Goal: Transaction & Acquisition: Purchase product/service

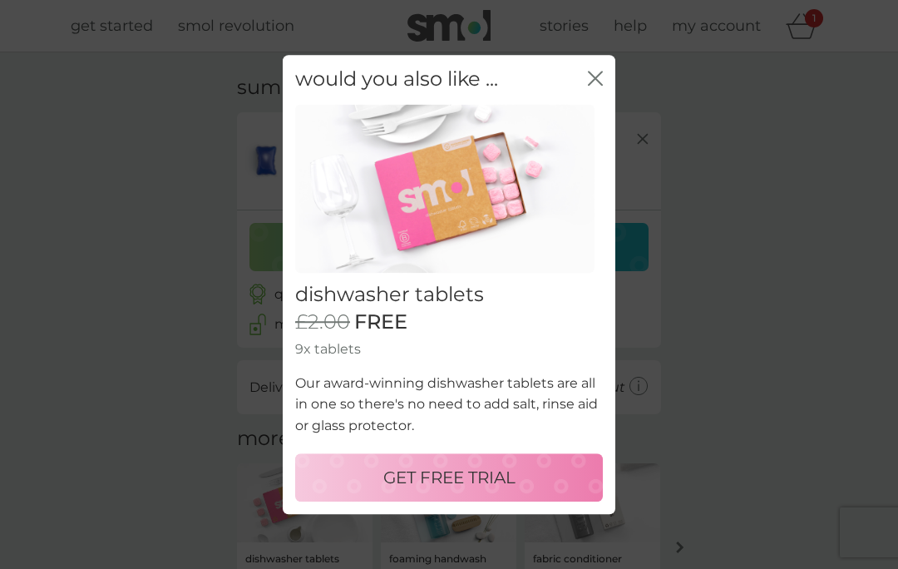
click at [473, 470] on p "GET FREE TRIAL" at bounding box center [449, 477] width 132 height 27
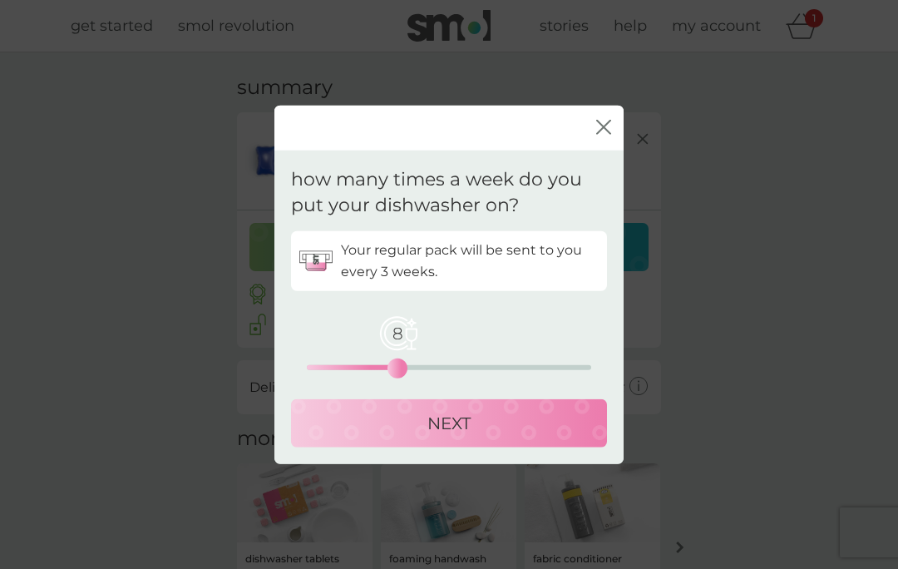
click at [462, 414] on p "NEXT" at bounding box center [449, 422] width 43 height 27
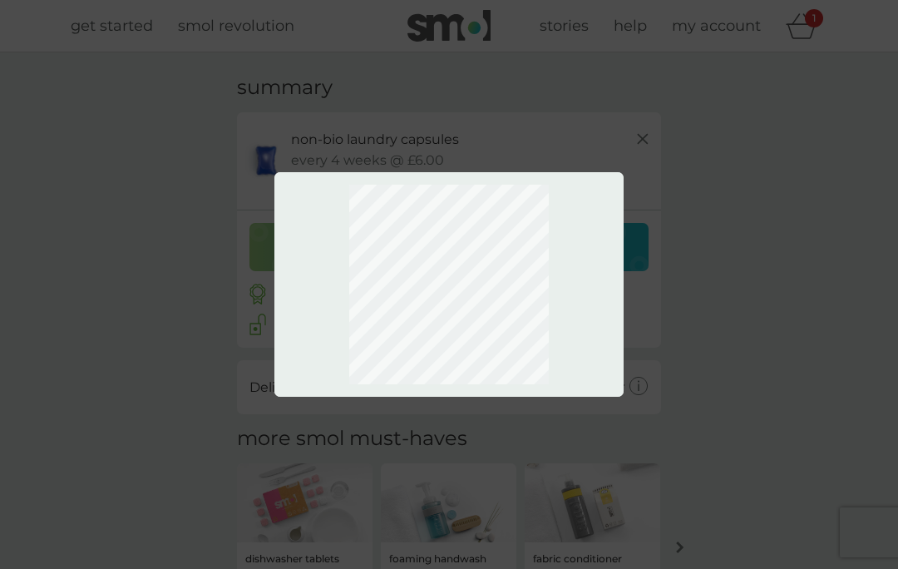
click at [725, 178] on div at bounding box center [449, 284] width 898 height 569
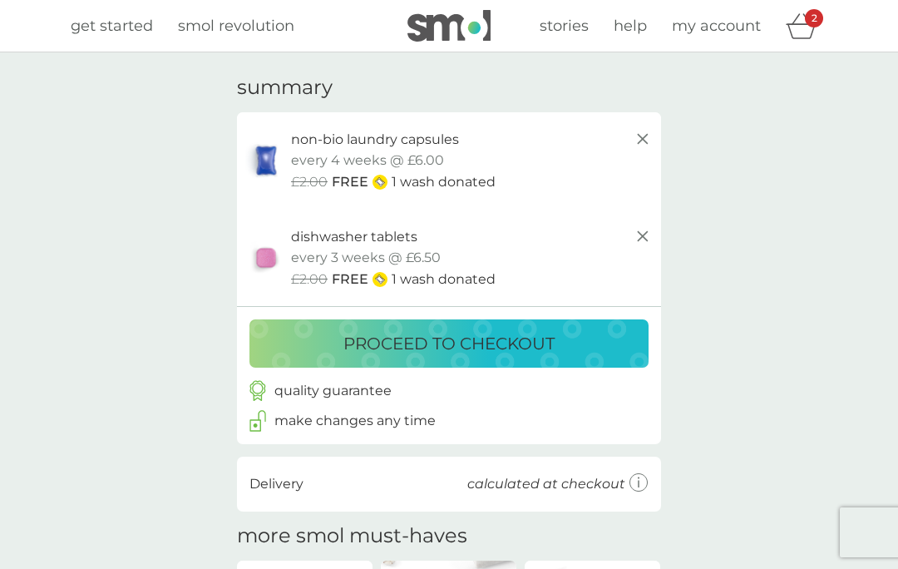
click at [541, 337] on p "proceed to checkout" at bounding box center [449, 343] width 211 height 27
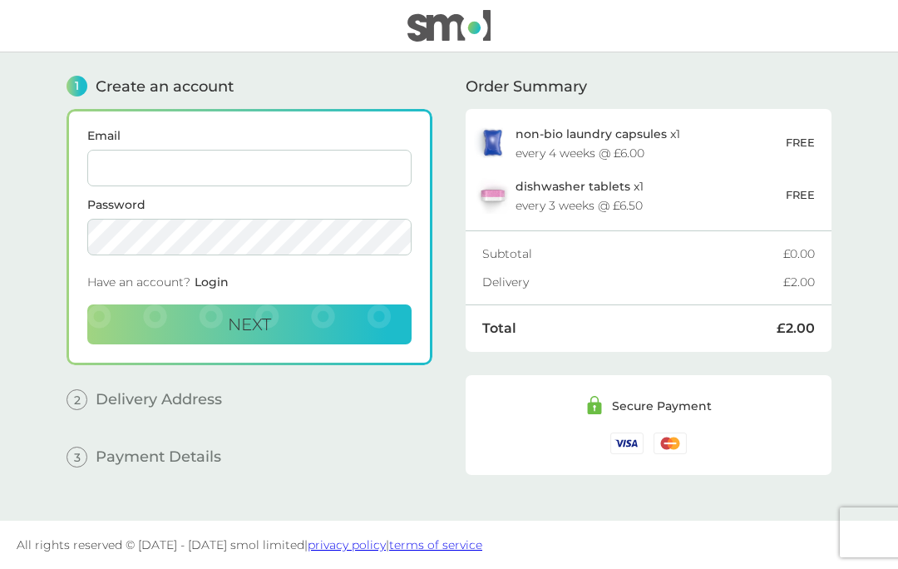
click at [126, 166] on input "Email" at bounding box center [249, 168] width 324 height 37
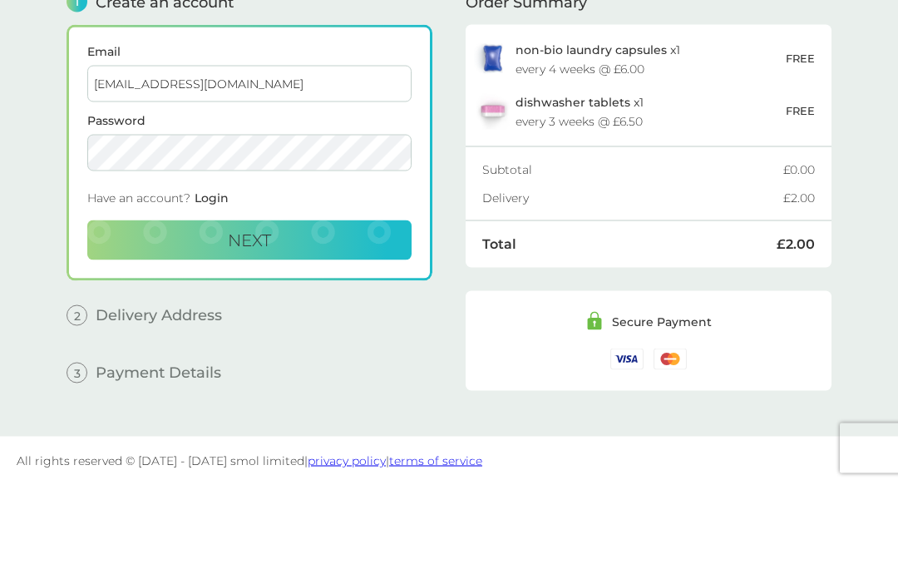
type input "[EMAIL_ADDRESS][DOMAIN_NAME]"
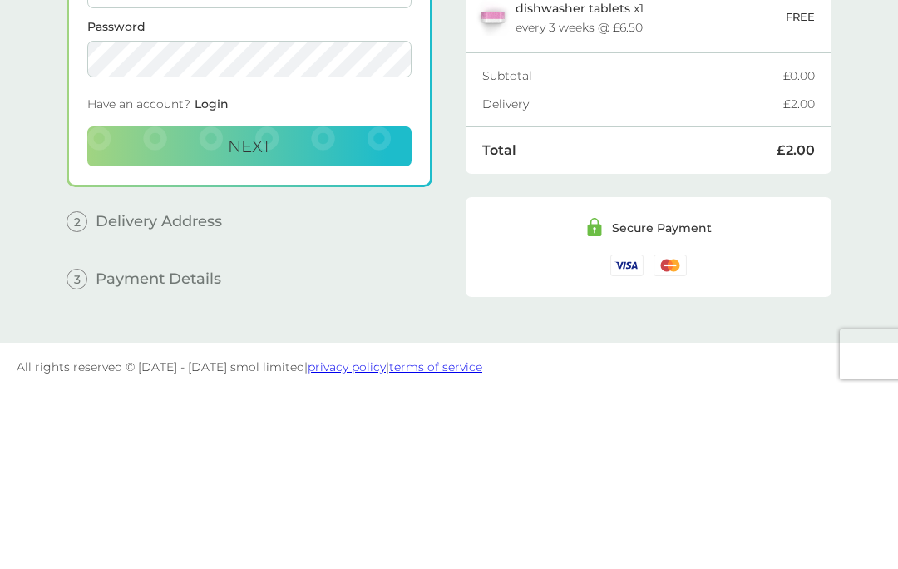
click at [210, 274] on span "Login" at bounding box center [212, 281] width 34 height 15
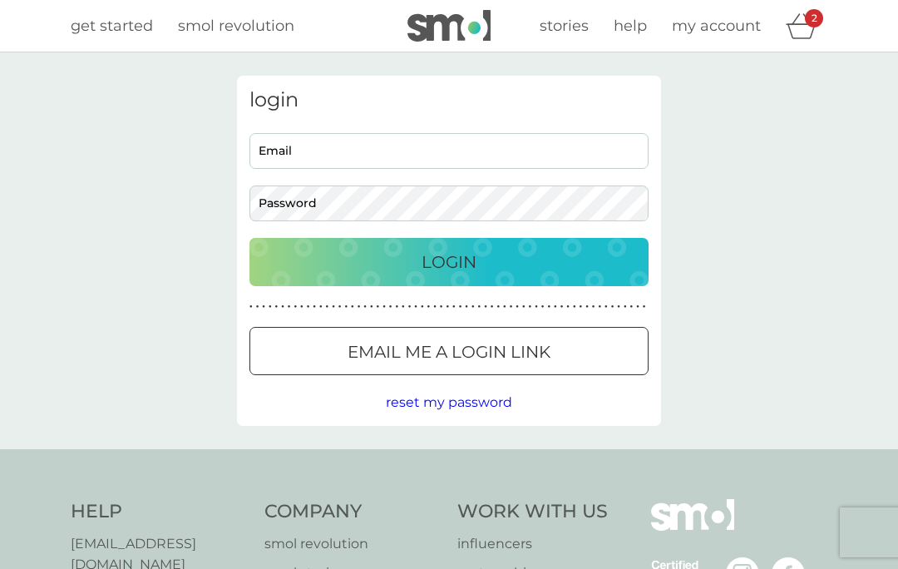
click at [492, 352] on p "Email me a login link" at bounding box center [449, 352] width 203 height 27
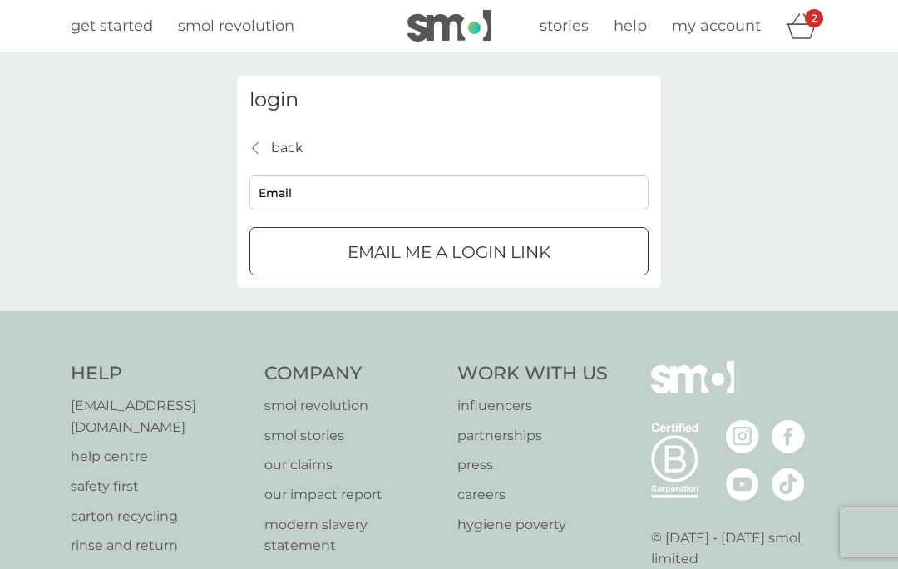
click at [454, 249] on div "submit" at bounding box center [449, 252] width 60 height 17
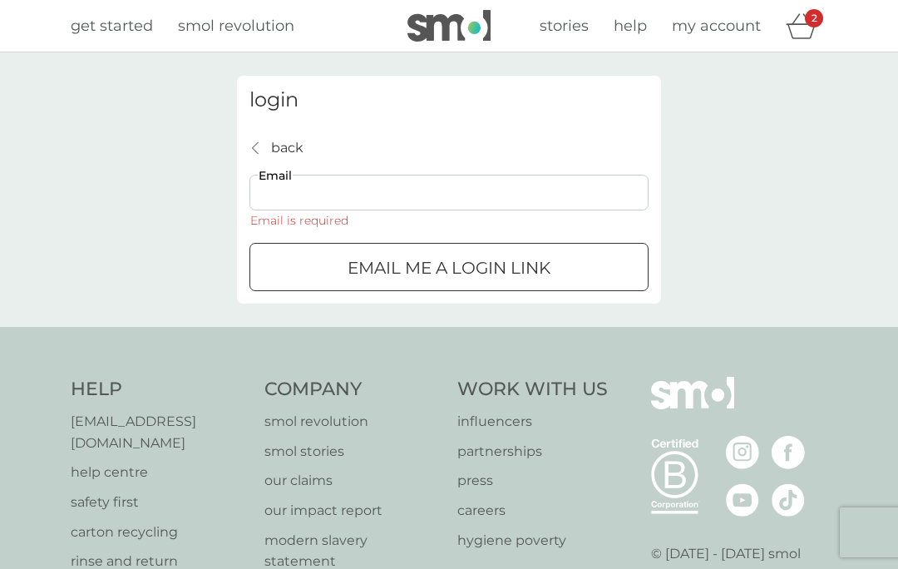
scroll to position [72, 0]
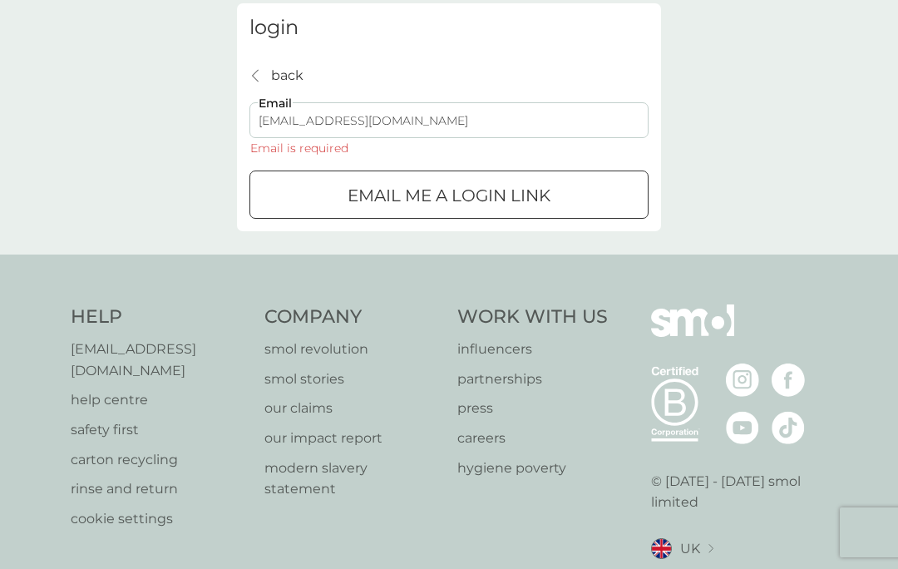
click at [449, 178] on button "Email me a login link" at bounding box center [449, 195] width 399 height 48
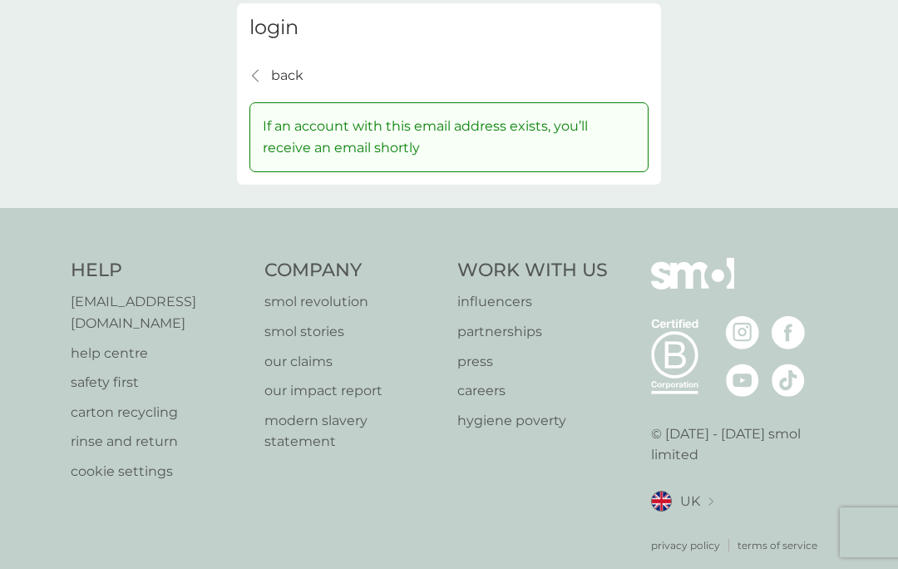
scroll to position [0, 0]
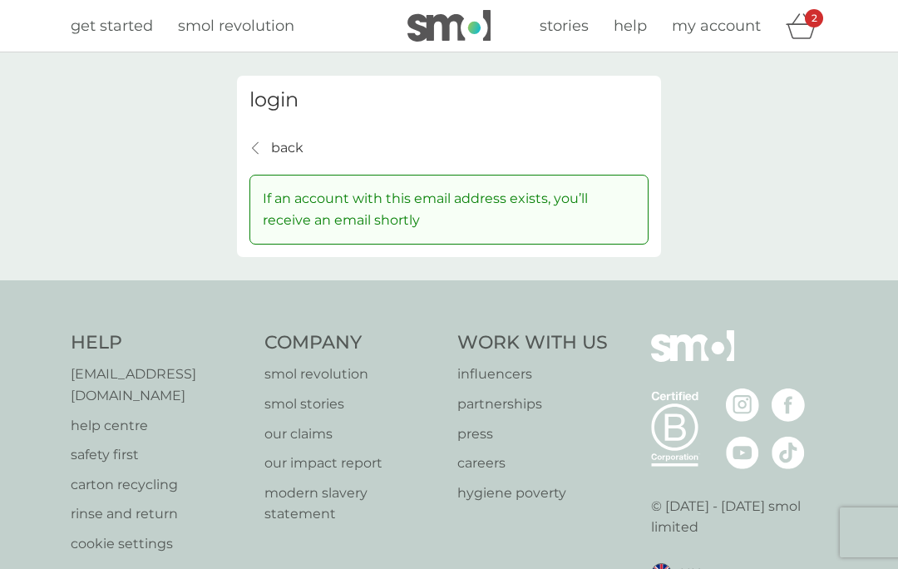
click at [310, 432] on p "our claims" at bounding box center [353, 434] width 177 height 22
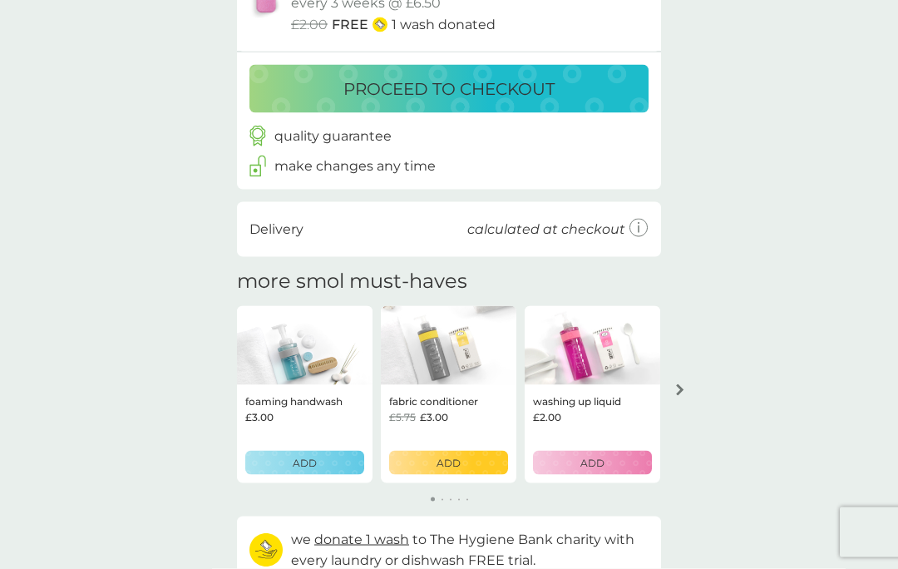
scroll to position [256, 0]
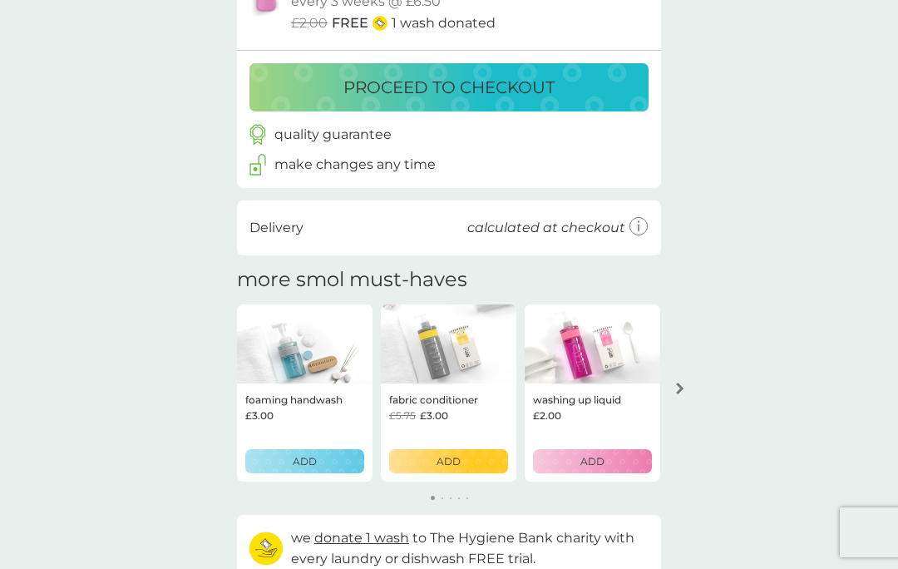
click at [306, 477] on div "foaming handwash £3.00 ADD fabric conditioner £5.75 £3.00 ADD washing up liquid…" at bounding box center [449, 403] width 424 height 198
click at [305, 477] on div "foaming handwash £3.00 ADD fabric conditioner £5.75 £3.00 ADD washing up liquid…" at bounding box center [449, 403] width 424 height 198
click at [307, 453] on p "ADD" at bounding box center [305, 461] width 24 height 16
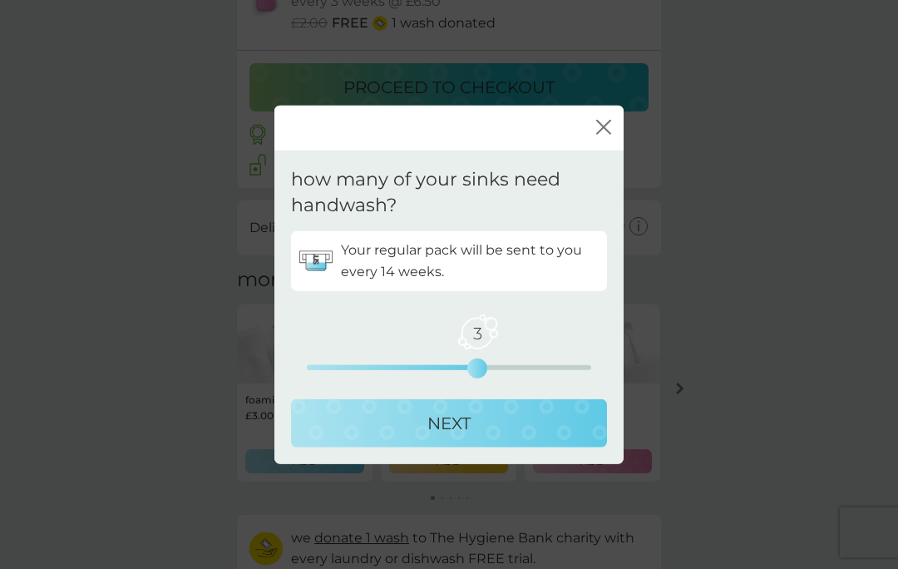
click at [472, 436] on div "NEXT" at bounding box center [449, 422] width 283 height 27
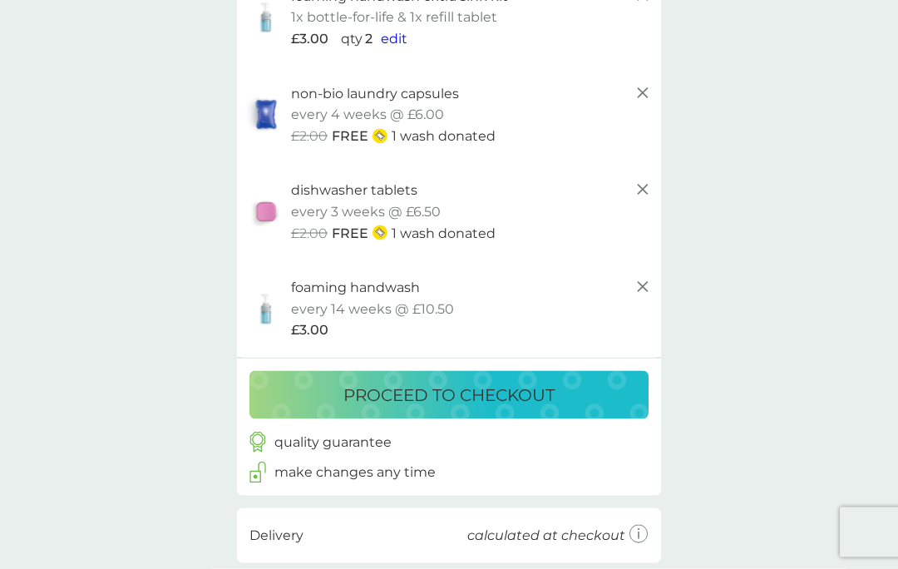
scroll to position [0, 0]
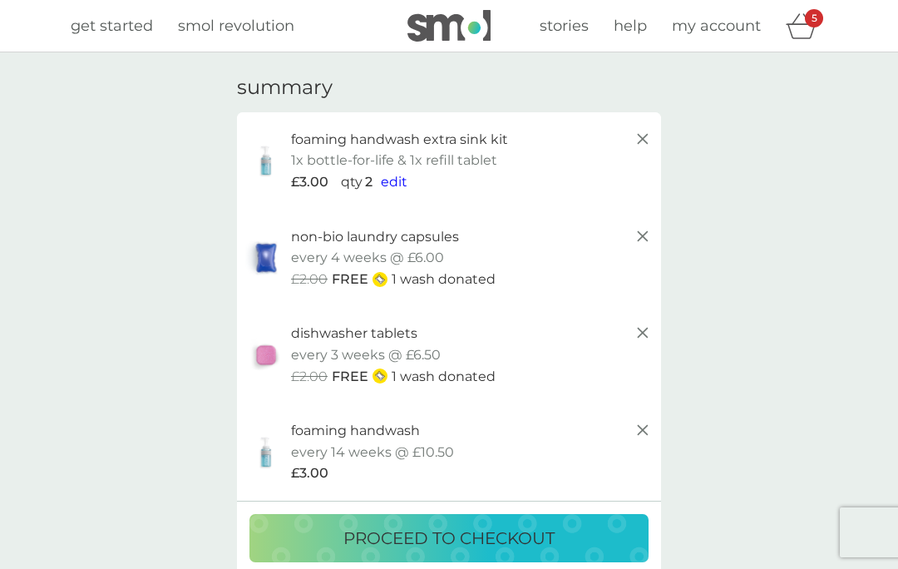
click at [395, 181] on span "edit" at bounding box center [394, 182] width 27 height 16
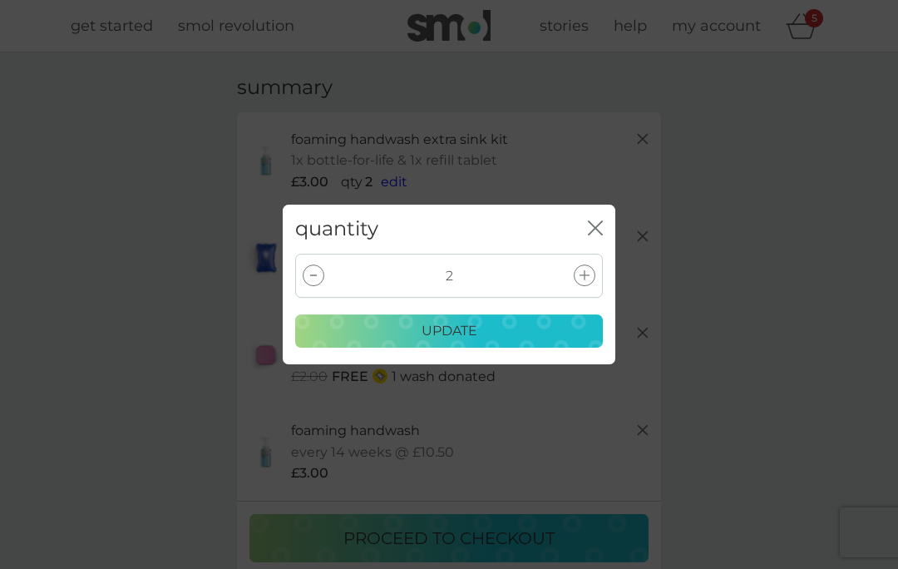
click at [581, 278] on icon at bounding box center [585, 275] width 10 height 10
click at [480, 328] on div "update" at bounding box center [449, 331] width 286 height 22
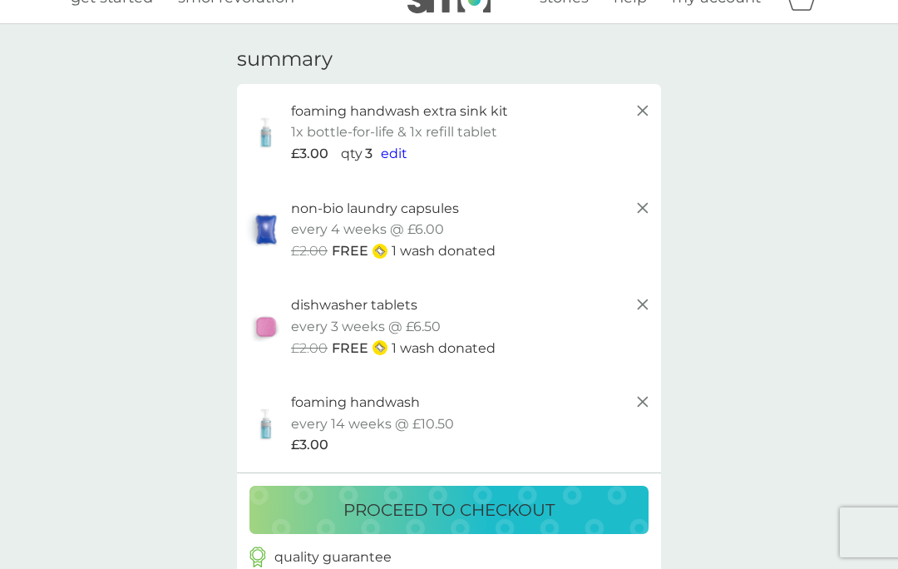
scroll to position [52, 0]
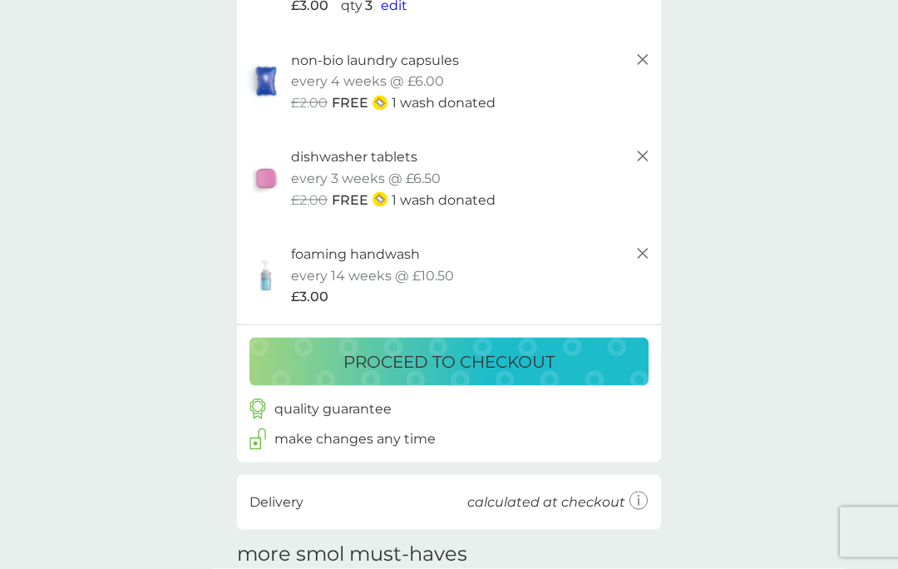
click at [495, 355] on p "proceed to checkout" at bounding box center [449, 362] width 211 height 27
